Goal: Task Accomplishment & Management: Use online tool/utility

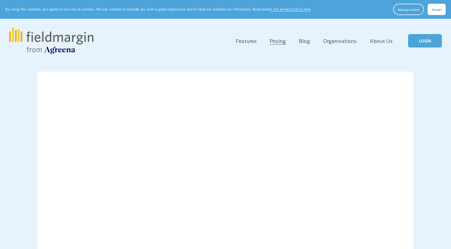
click at [412, 43] on link "LOGIN" at bounding box center [425, 41] width 34 height 14
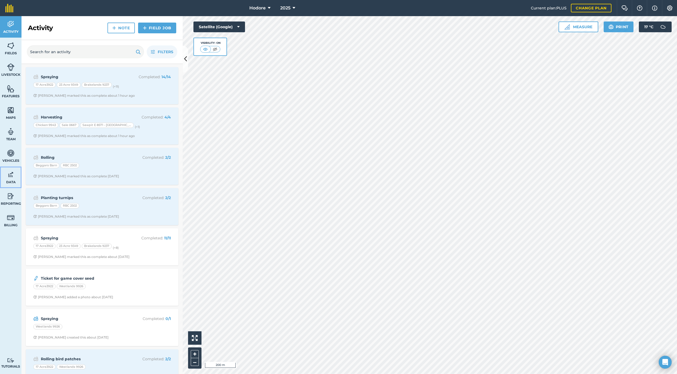
click at [11, 177] on img at bounding box center [11, 175] width 8 height 8
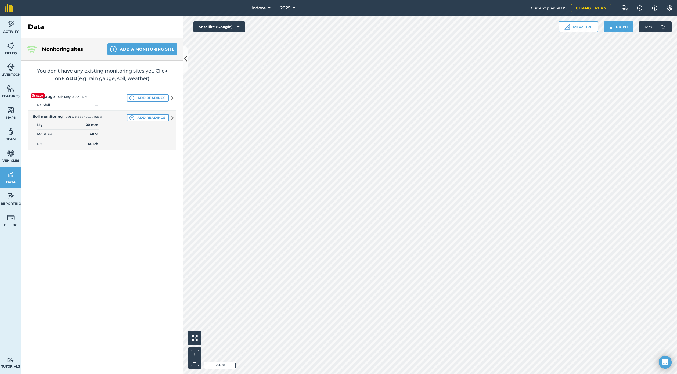
click at [69, 102] on img at bounding box center [102, 121] width 148 height 60
click at [132, 49] on button "Add a Monitoring Site" at bounding box center [142, 49] width 70 height 12
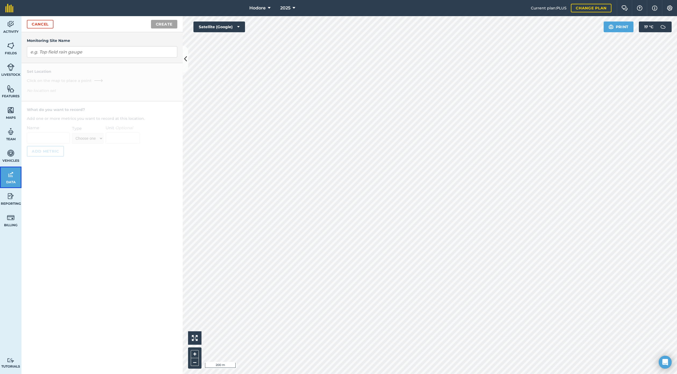
click at [11, 178] on img at bounding box center [11, 175] width 8 height 8
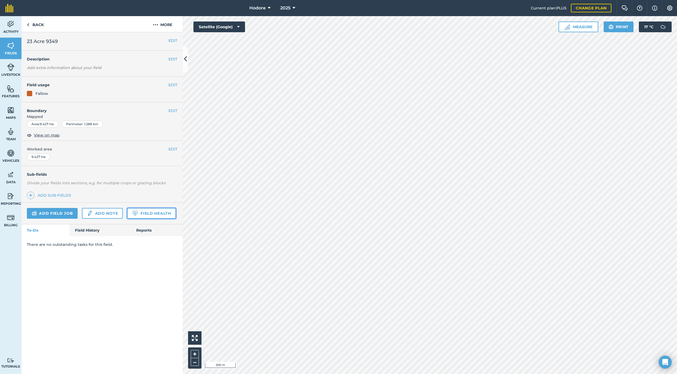
click at [141, 216] on link "Field Health" at bounding box center [151, 213] width 49 height 11
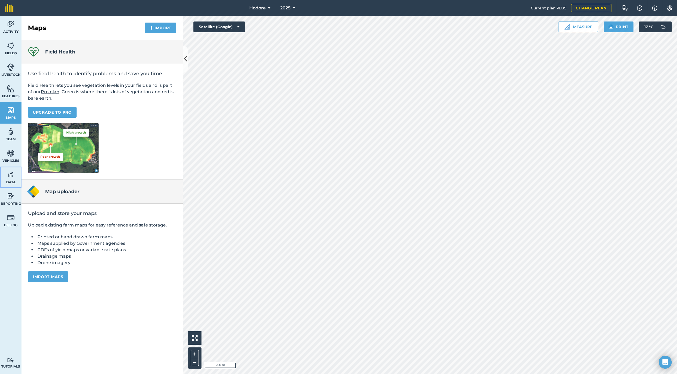
click at [11, 178] on img at bounding box center [11, 175] width 8 height 8
